Goal: Information Seeking & Learning: Learn about a topic

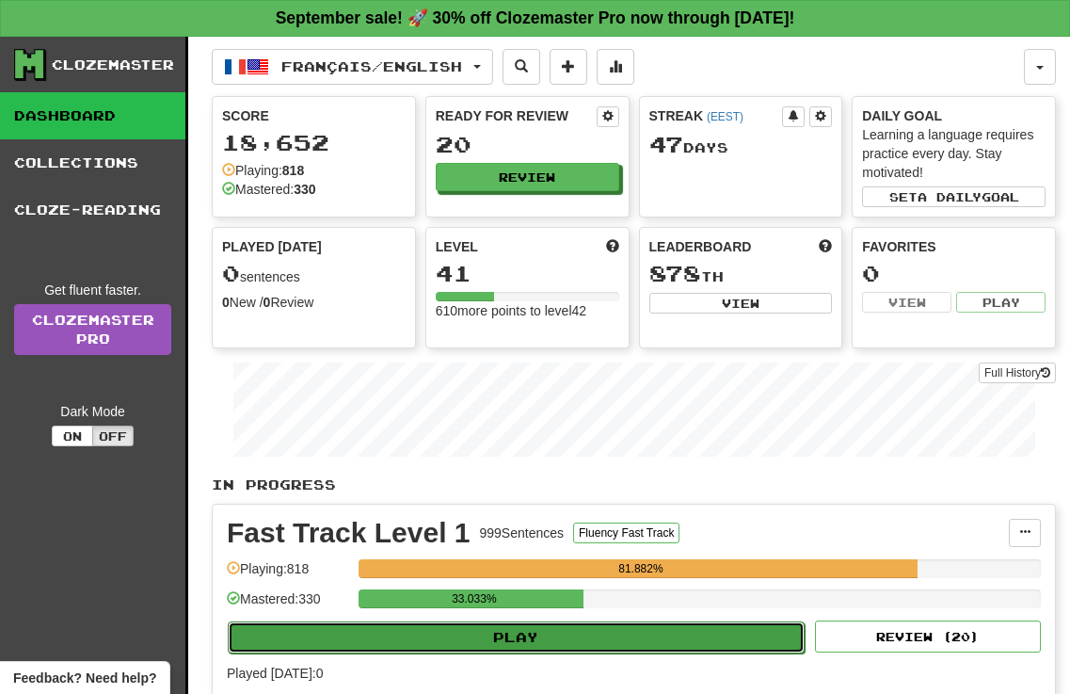
click at [494, 637] on button "Play" at bounding box center [516, 637] width 577 height 32
select select "**"
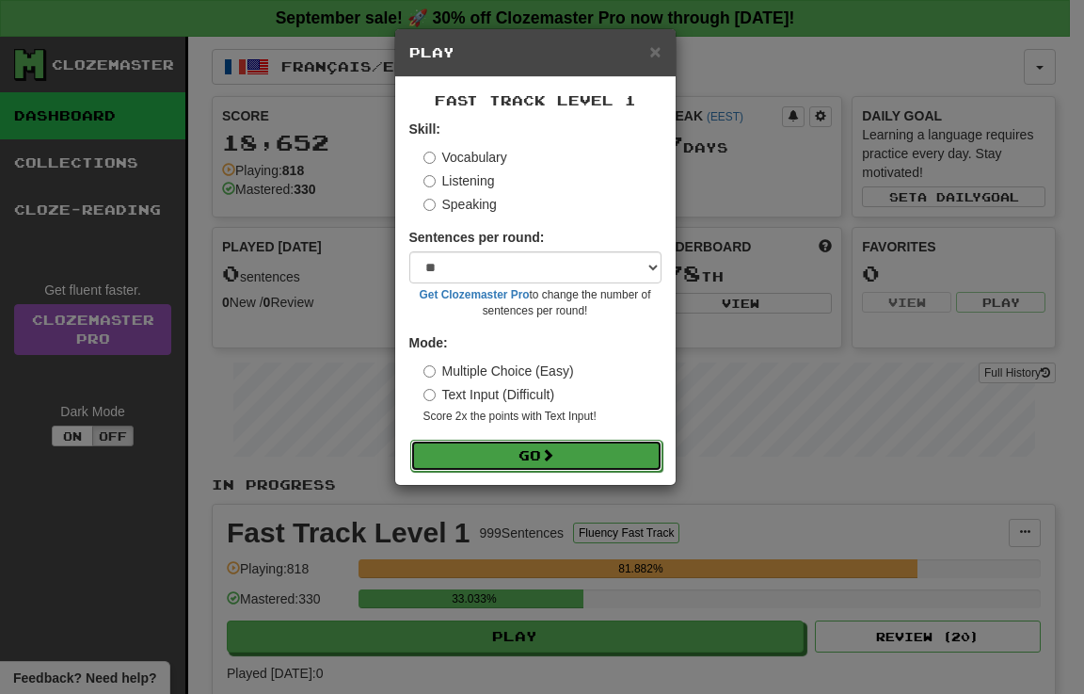
click at [514, 446] on button "Go" at bounding box center [536, 456] width 252 height 32
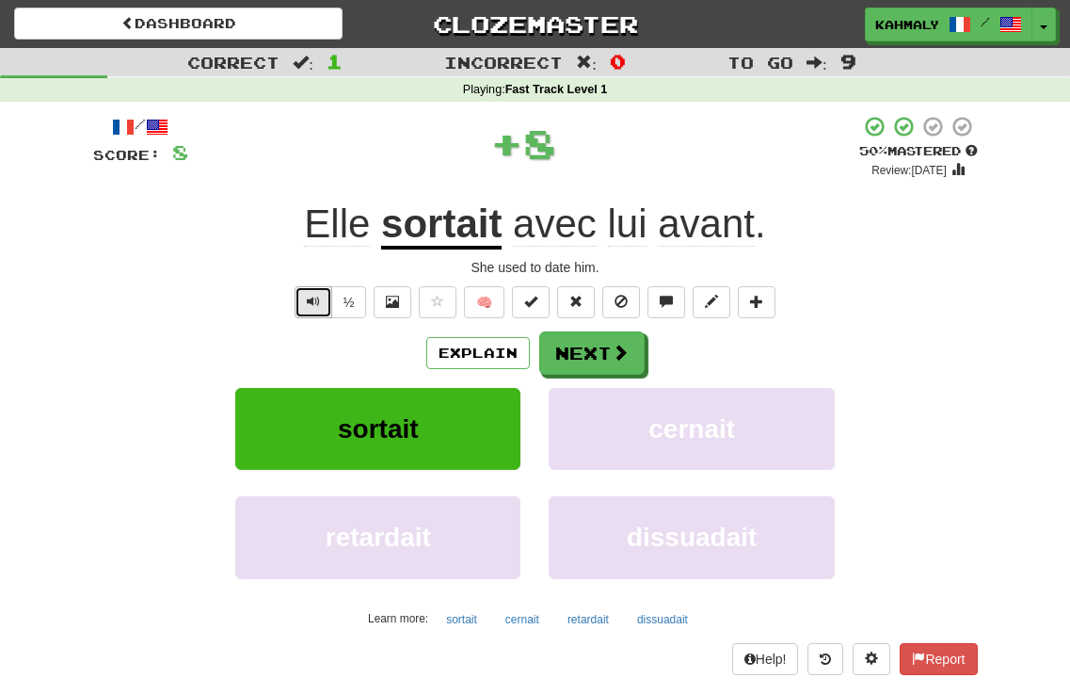
click at [308, 297] on span "Text-to-speech controls" at bounding box center [313, 301] width 13 height 13
click at [478, 350] on button "Explain" at bounding box center [478, 353] width 104 height 32
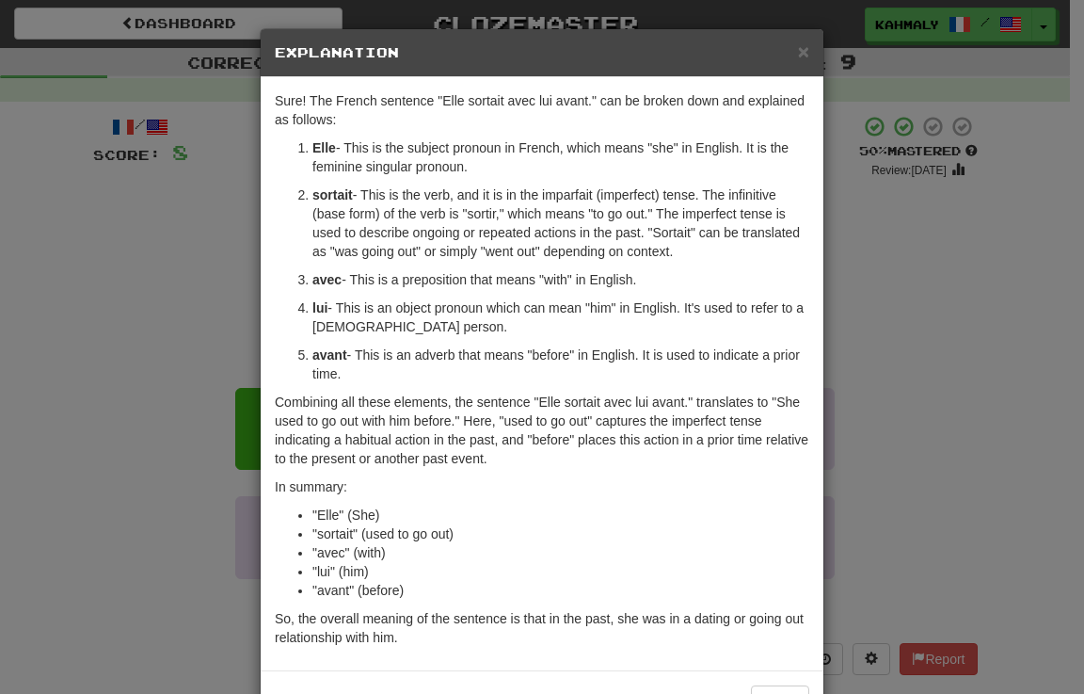
click at [152, 344] on div "× Explanation Sure! The French sentence "Elle sortait avec lui avant." can be b…" at bounding box center [542, 347] width 1084 height 694
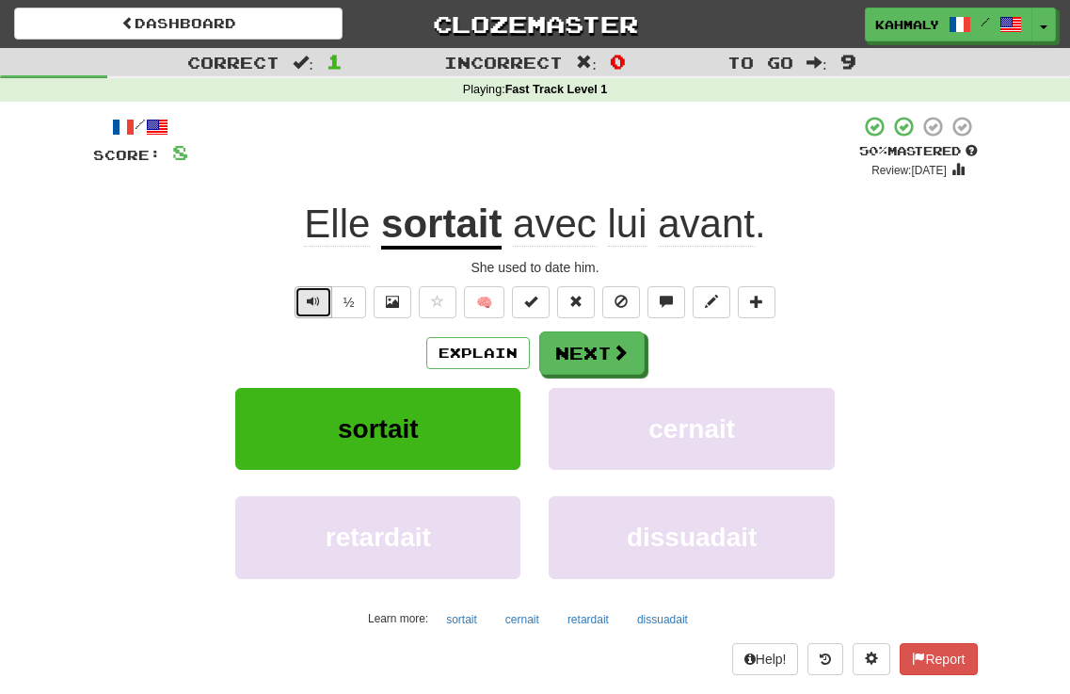
click at [321, 293] on button "Text-to-speech controls" at bounding box center [314, 302] width 38 height 32
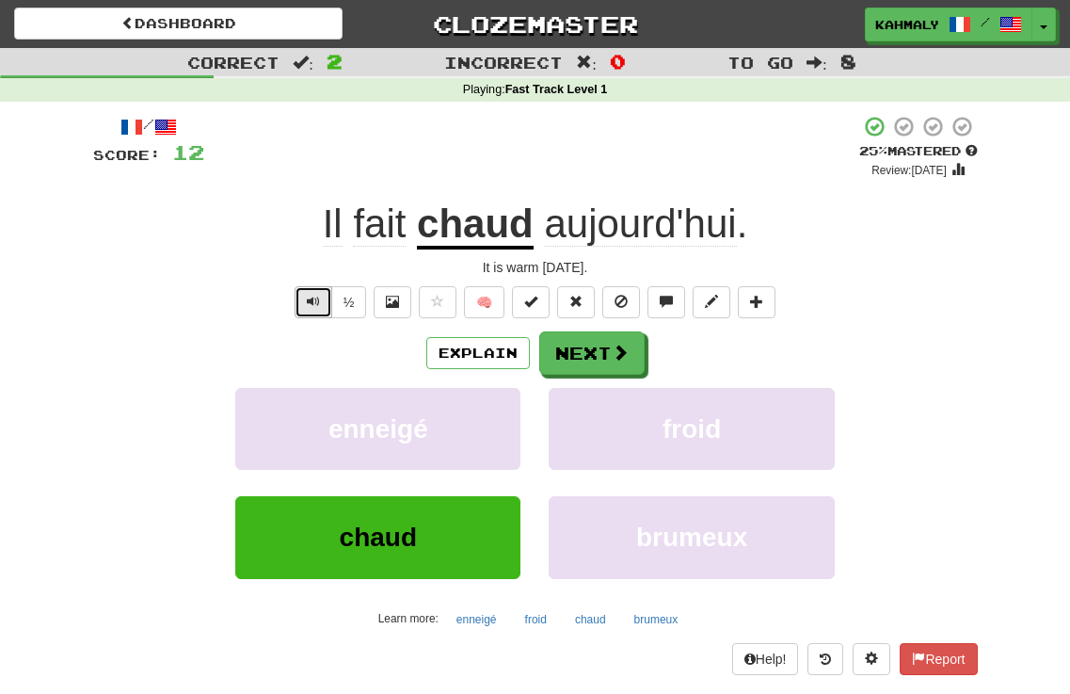
click at [300, 304] on button "Text-to-speech controls" at bounding box center [314, 302] width 38 height 32
click at [301, 303] on button "Text-to-speech controls" at bounding box center [314, 302] width 38 height 32
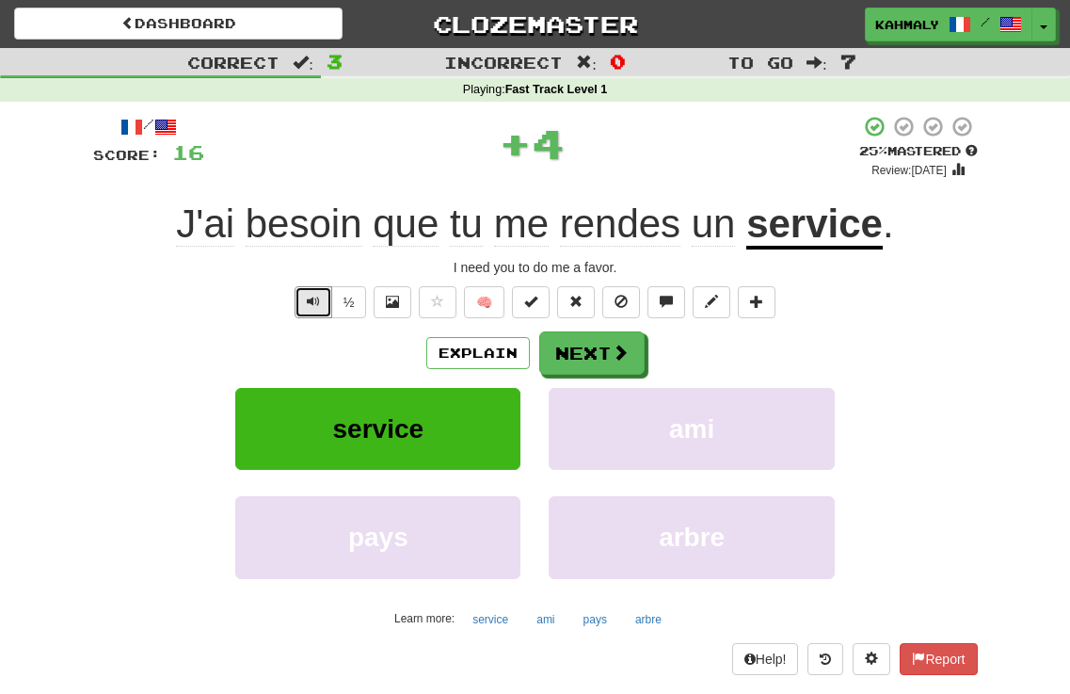
click at [304, 303] on button "Text-to-speech controls" at bounding box center [314, 302] width 38 height 32
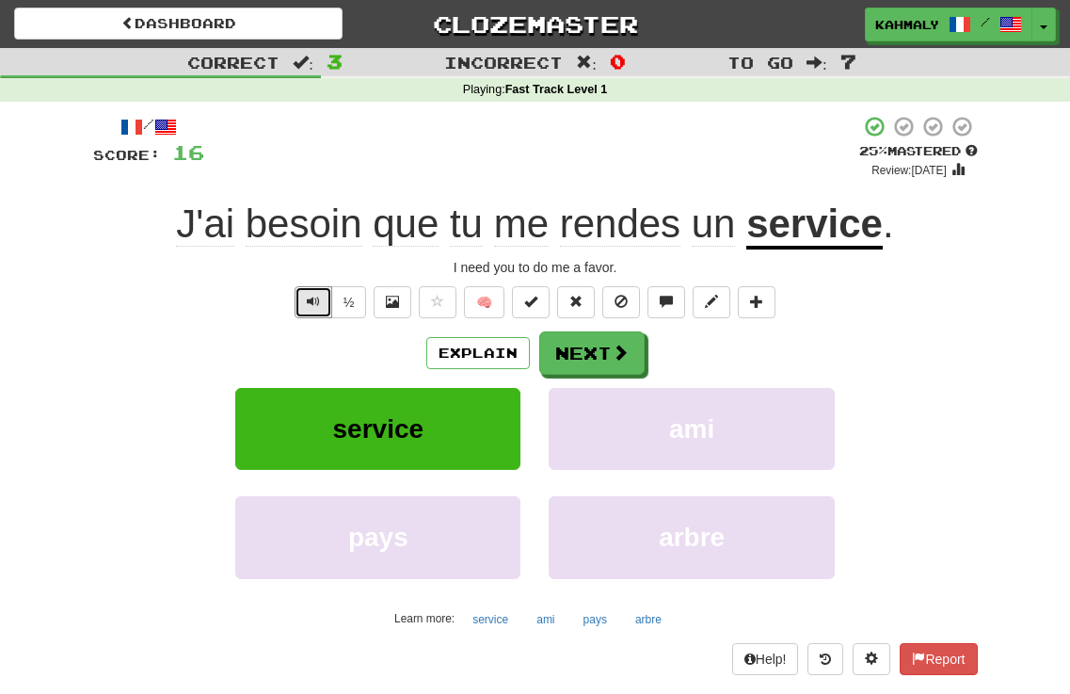
click at [304, 303] on button "Text-to-speech controls" at bounding box center [314, 302] width 38 height 32
click at [307, 300] on span "Text-to-speech controls" at bounding box center [313, 301] width 13 height 13
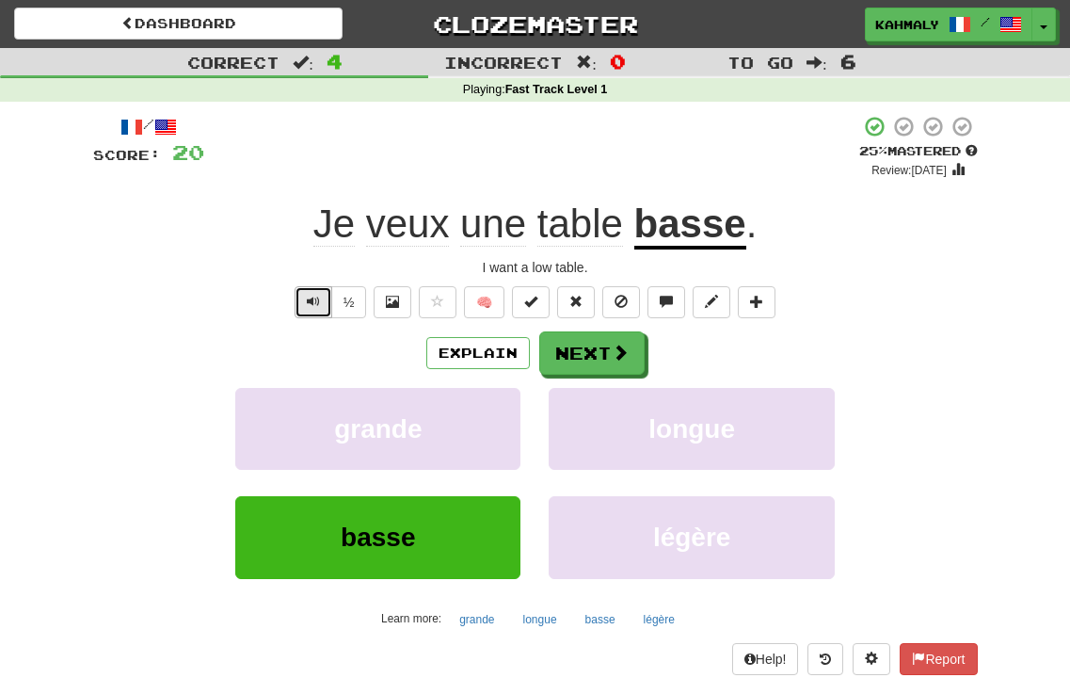
click at [314, 300] on span "Text-to-speech controls" at bounding box center [313, 301] width 13 height 13
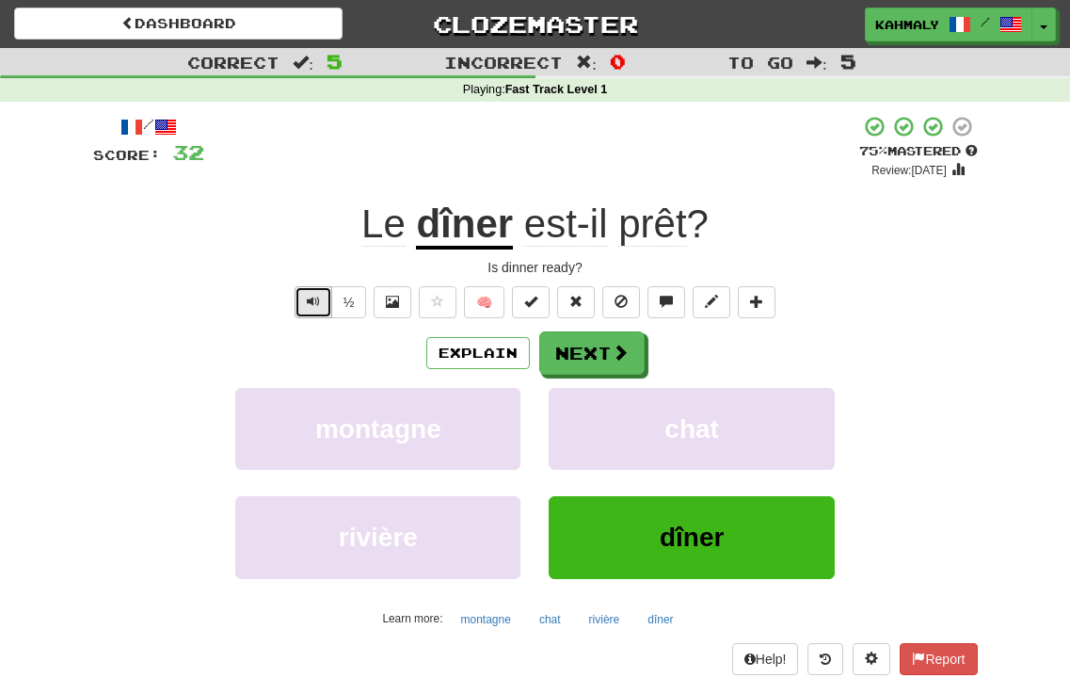
click at [297, 306] on button "Text-to-speech controls" at bounding box center [314, 302] width 38 height 32
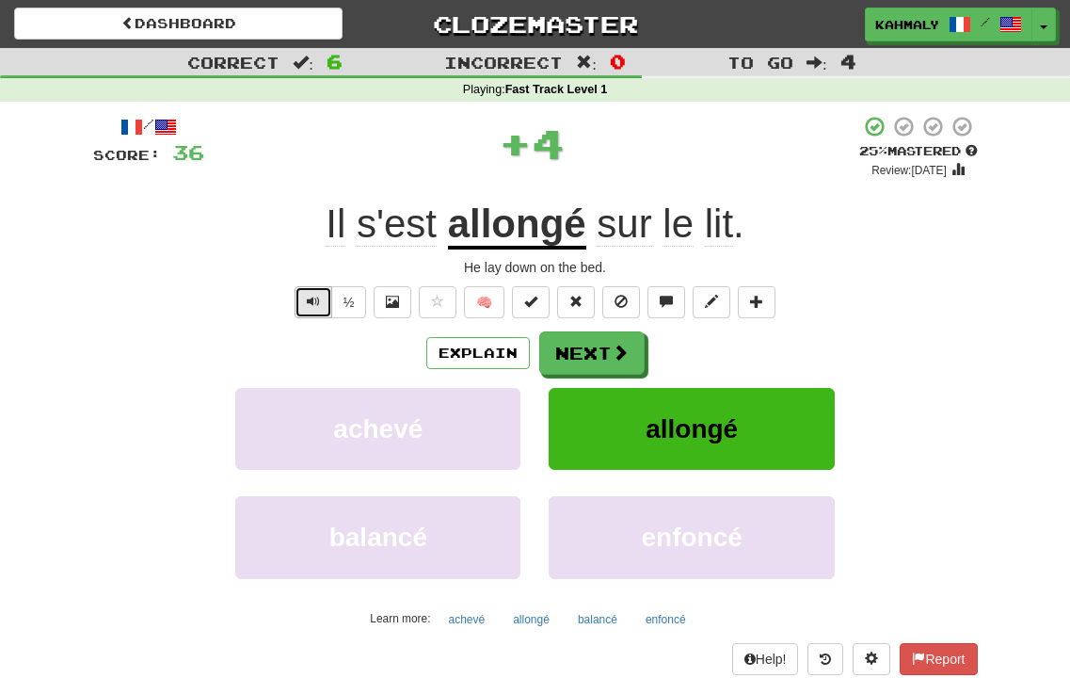
click at [312, 302] on span "Text-to-speech controls" at bounding box center [313, 301] width 13 height 13
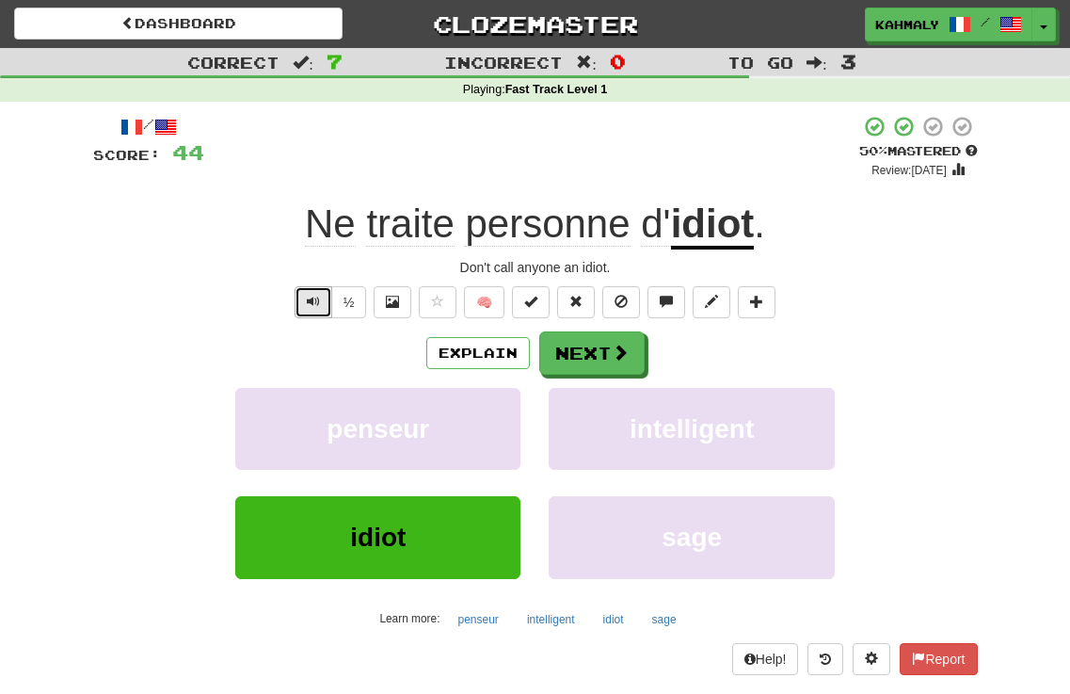
click at [310, 295] on span "Text-to-speech controls" at bounding box center [313, 301] width 13 height 13
click at [460, 357] on button "Explain" at bounding box center [478, 353] width 104 height 32
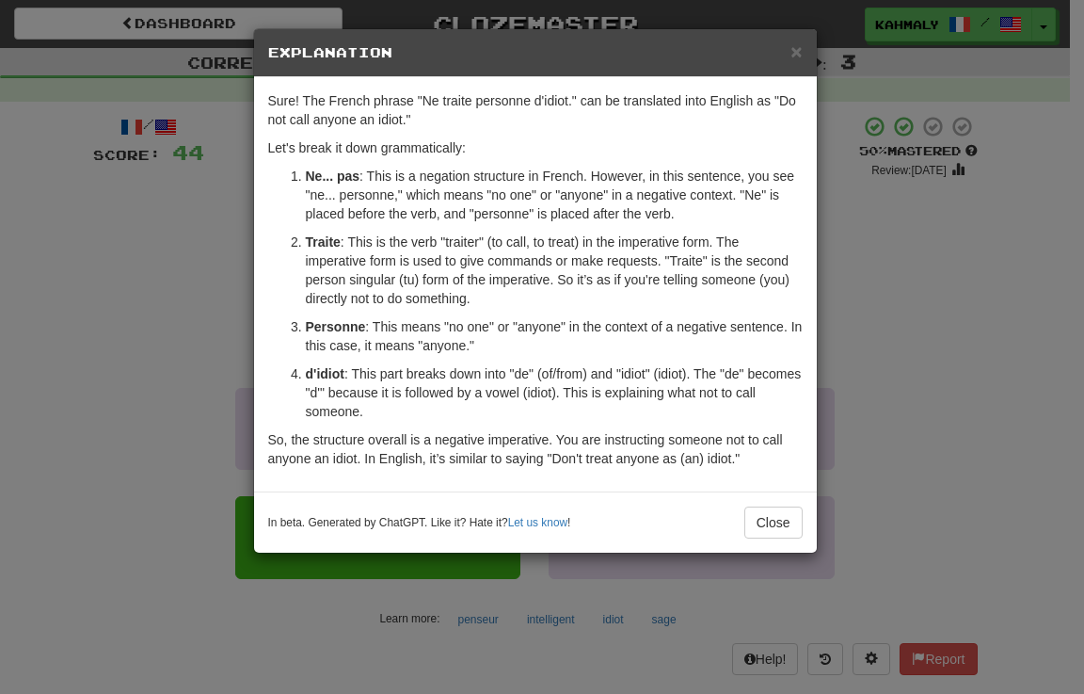
click at [161, 360] on div "× Explanation Sure! The French phrase "Ne traite personne d'idiot." can be tran…" at bounding box center [542, 347] width 1084 height 694
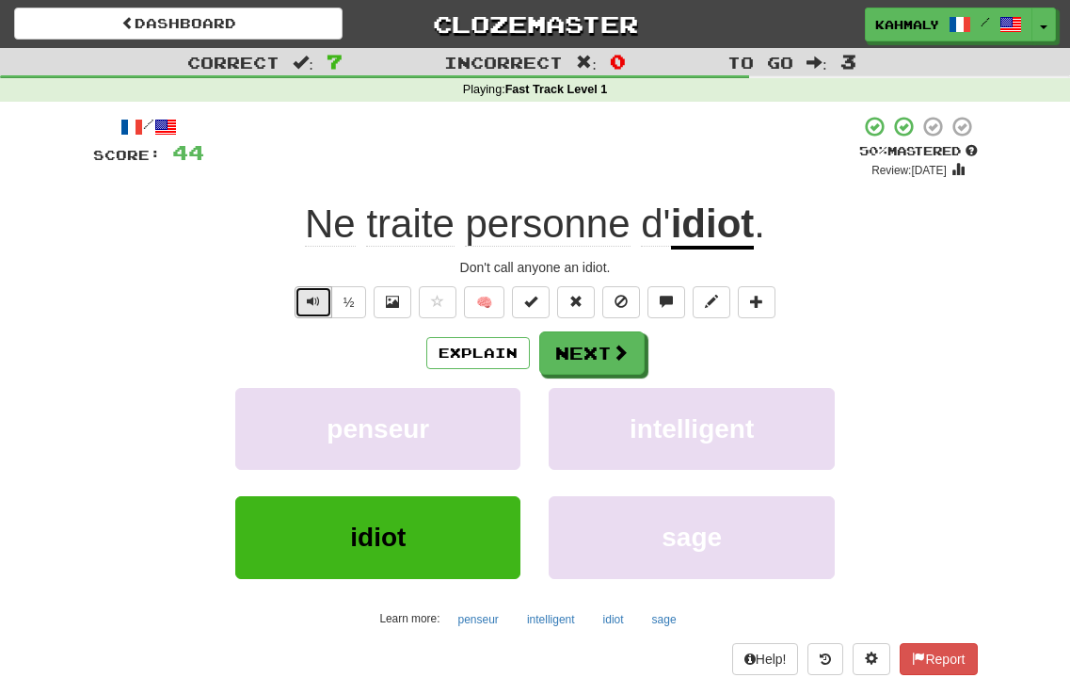
click at [307, 299] on span "Text-to-speech controls" at bounding box center [313, 301] width 13 height 13
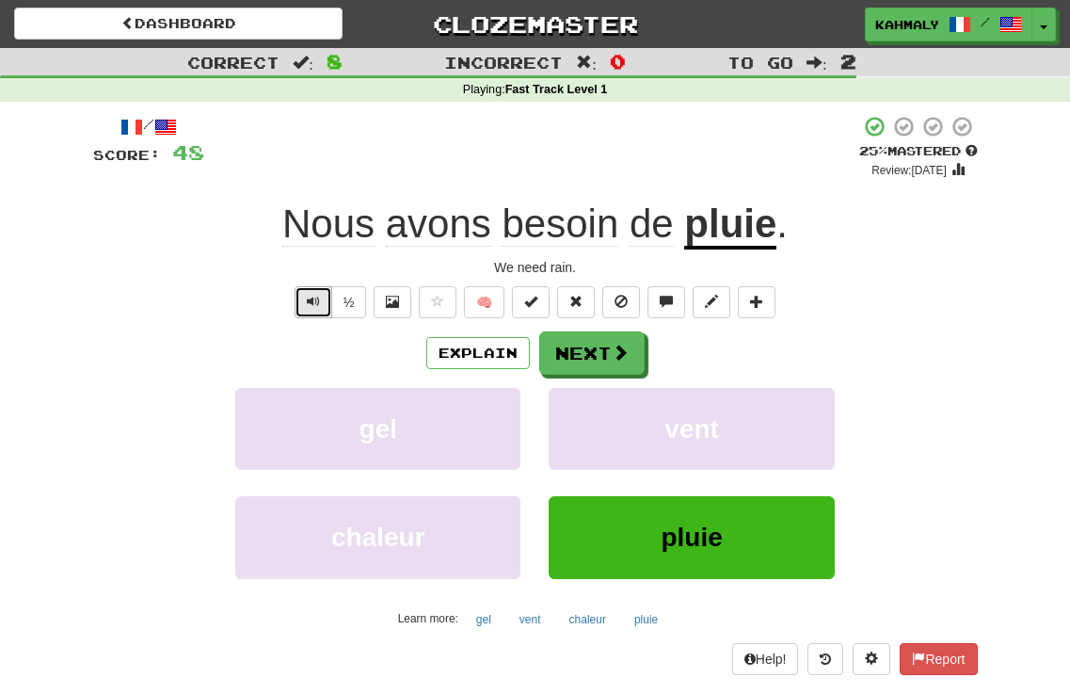
click at [321, 312] on button "Text-to-speech controls" at bounding box center [314, 302] width 38 height 32
click at [303, 303] on button "Text-to-speech controls" at bounding box center [314, 302] width 38 height 32
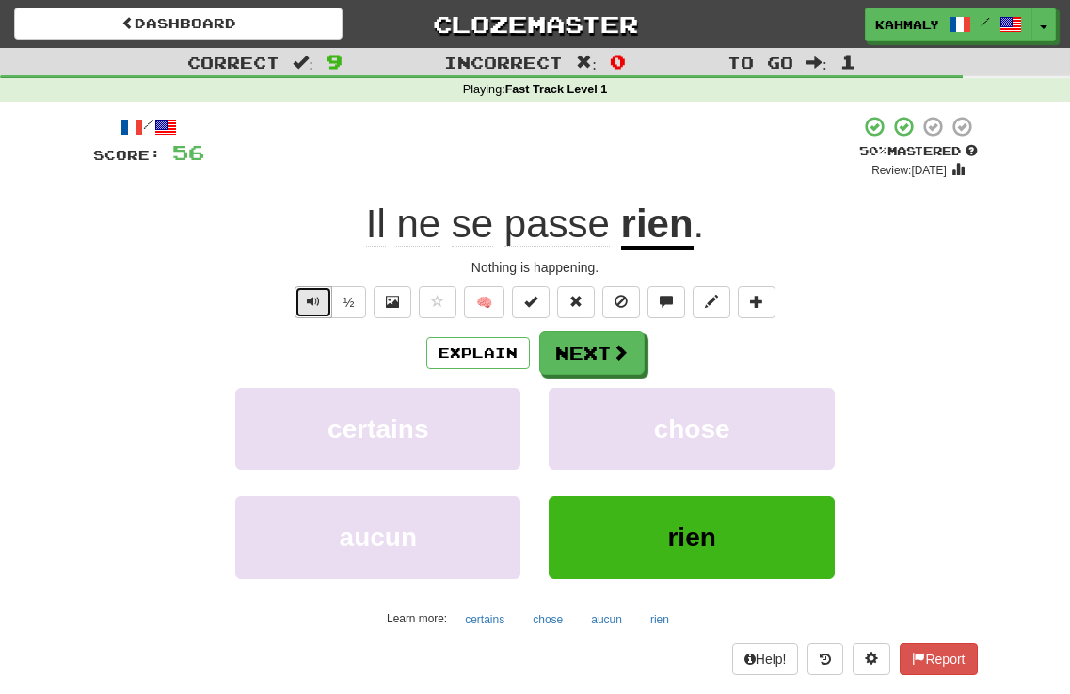
click at [295, 306] on button "Text-to-speech controls" at bounding box center [314, 302] width 38 height 32
click at [447, 355] on button "Explain" at bounding box center [478, 353] width 104 height 32
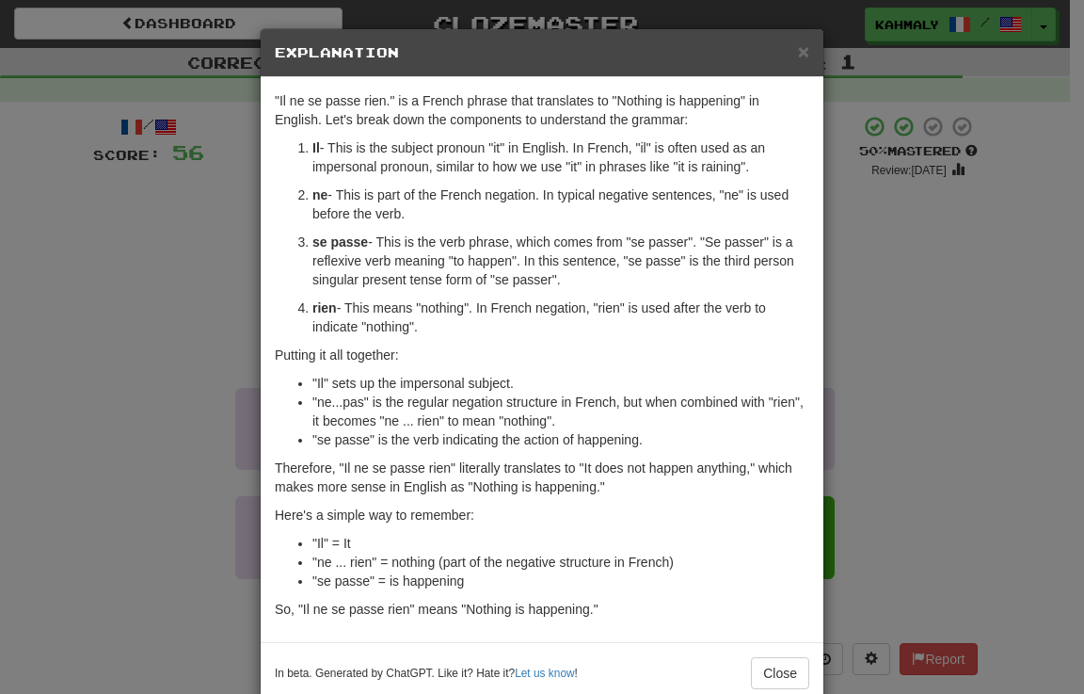
click at [170, 394] on div "× Explanation "Il ne se passe rien." is a French phrase that translates to "Not…" at bounding box center [542, 347] width 1084 height 694
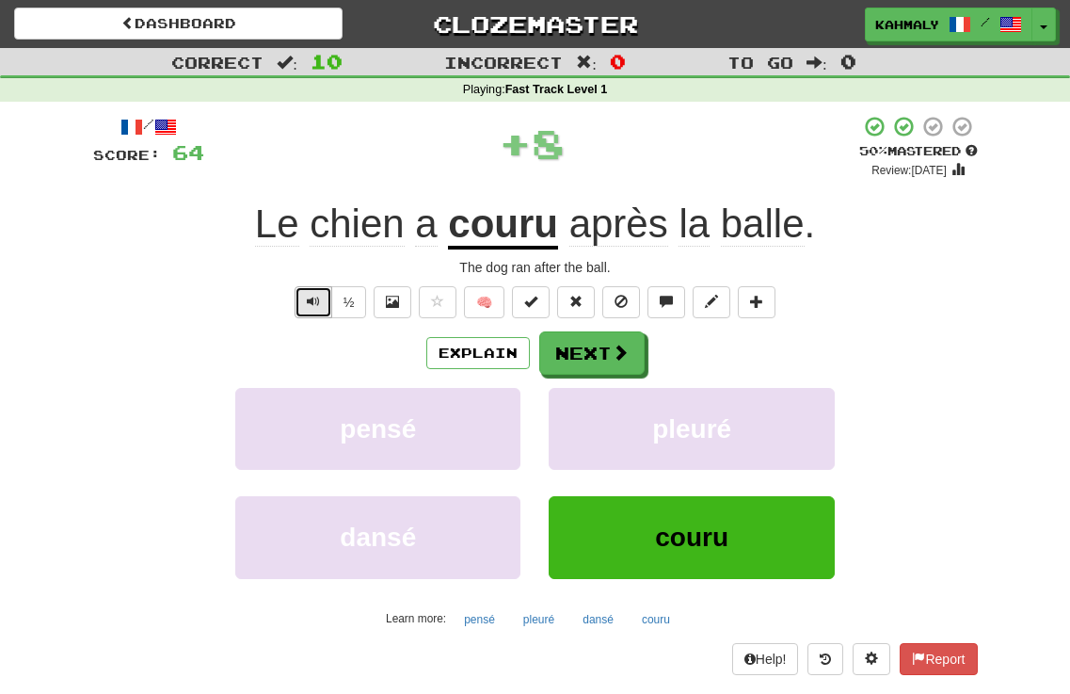
click at [307, 304] on span "Text-to-speech controls" at bounding box center [313, 301] width 13 height 13
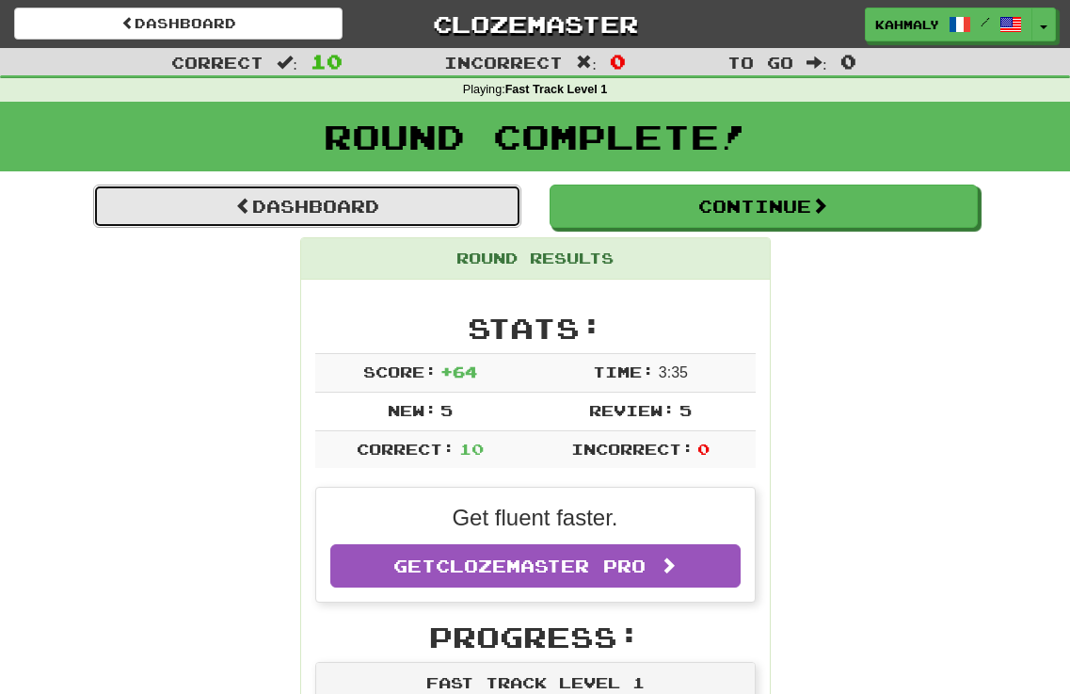
click at [314, 203] on link "Dashboard" at bounding box center [307, 205] width 428 height 43
